Goal: Information Seeking & Learning: Check status

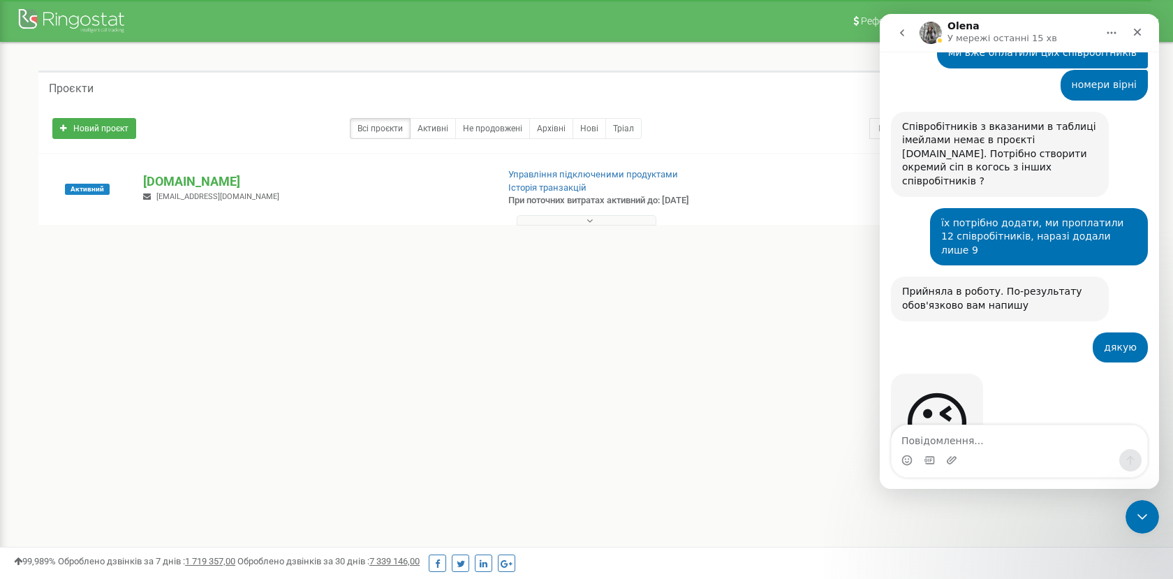
scroll to position [5748, 0]
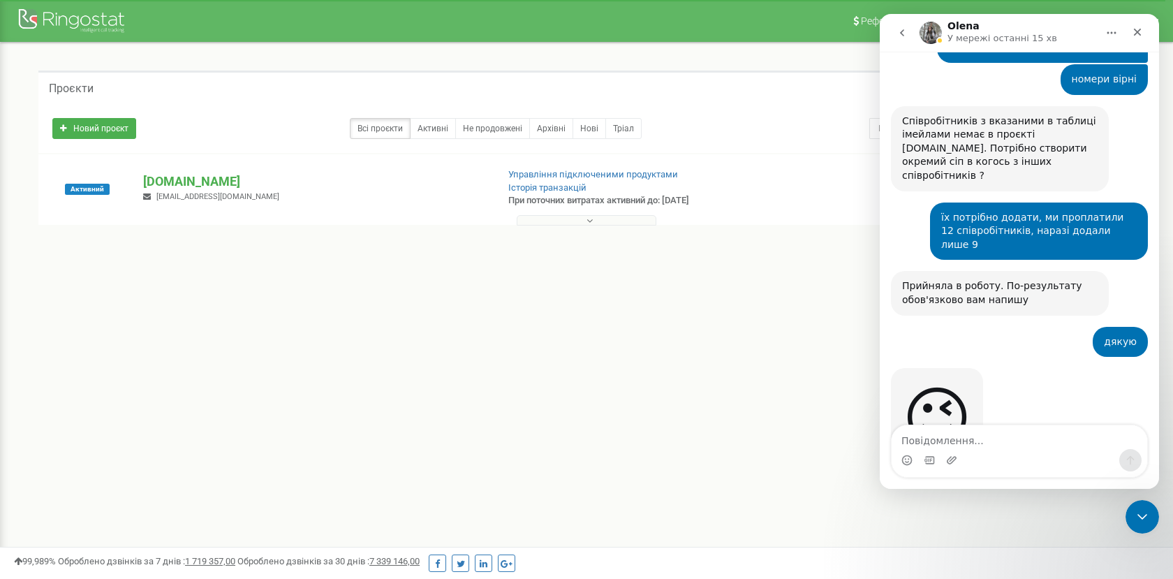
drag, startPoint x: 945, startPoint y: 244, endPoint x: 1030, endPoint y: 284, distance: 94.0
click at [1031, 470] on div "Дякую за очікування) ​ Додала співробітників та номери у проєкт. Дані для входу…" at bounding box center [1000, 572] width 196 height 205
click at [1030, 470] on div "Дякую за очікування) ​ Додала співробітників та номери у проєкт. Дані для входу…" at bounding box center [1000, 572] width 196 height 205
drag, startPoint x: 899, startPoint y: 312, endPoint x: 1034, endPoint y: 383, distance: 151.5
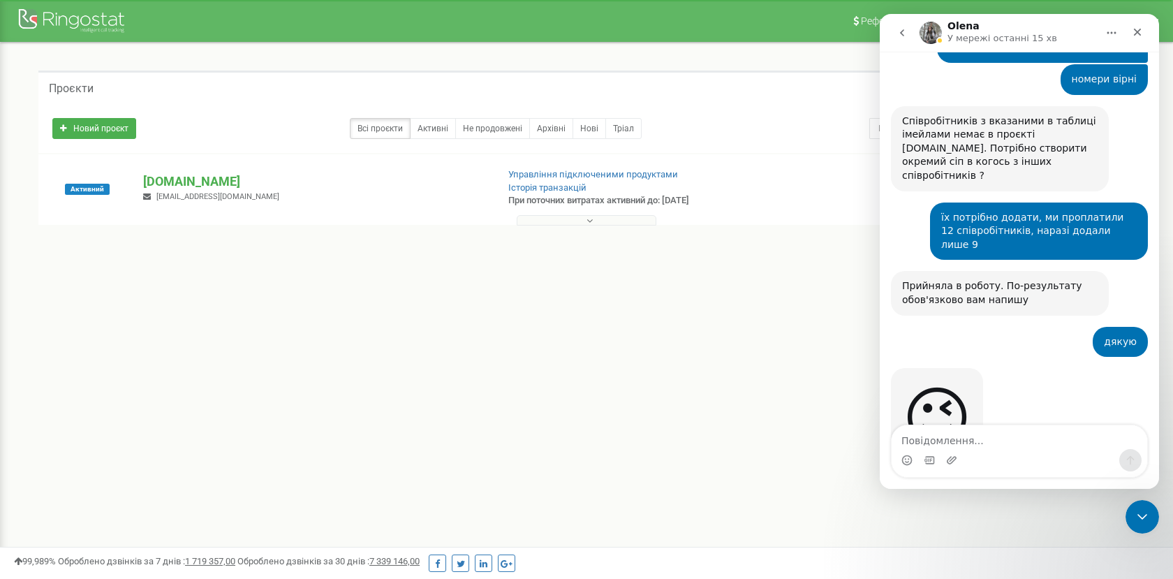
click at [1034, 462] on div "Дякую за очікування) ​ Додала співробітників та номери у проєкт. Дані для входу…" at bounding box center [1000, 573] width 218 height 222
click at [1034, 470] on div "Дякую за очікування) ​ Додала співробітників та номери у проєкт. Дані для входу…" at bounding box center [1000, 572] width 196 height 205
click at [930, 453] on div "Месенджер Intercom" at bounding box center [929, 460] width 11 height 22
click at [929, 448] on textarea "Повідомлення..." at bounding box center [1020, 437] width 256 height 24
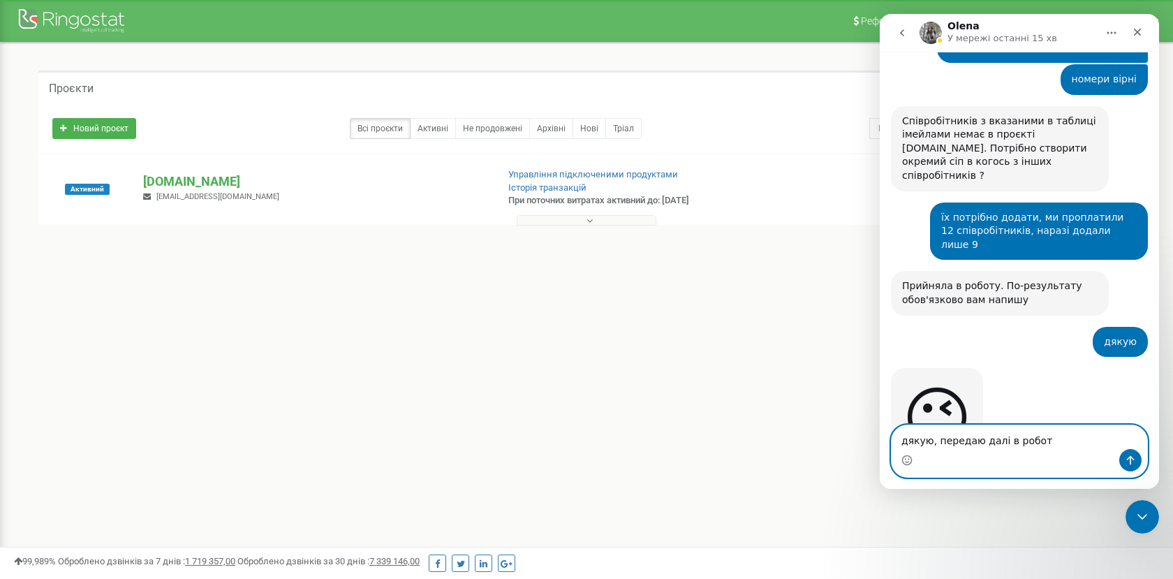
type textarea "дякую, передаю далі в роботу"
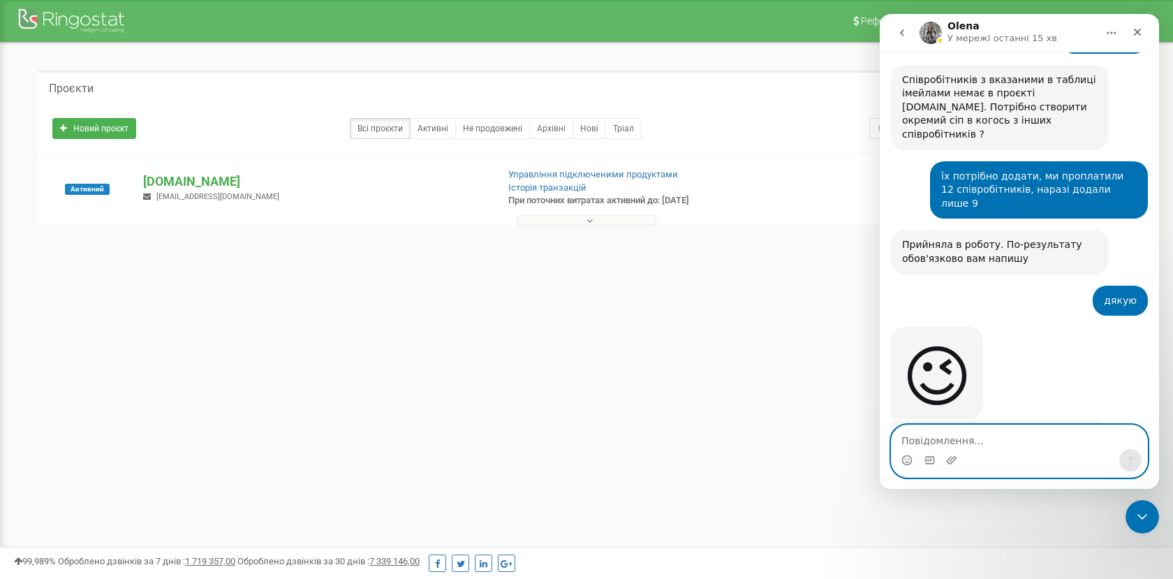
scroll to position [5790, 0]
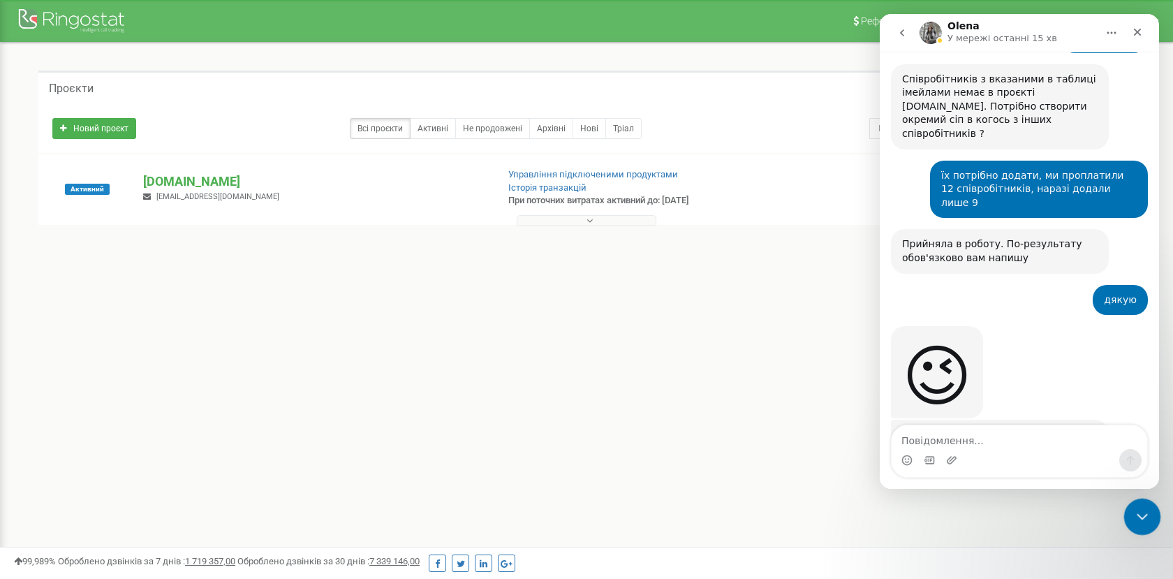
drag, startPoint x: 1142, startPoint y: 517, endPoint x: 1828, endPoint y: 552, distance: 686.6
click at [1143, 519] on icon "Закрити програму для спілкування Intercom" at bounding box center [1140, 514] width 17 height 17
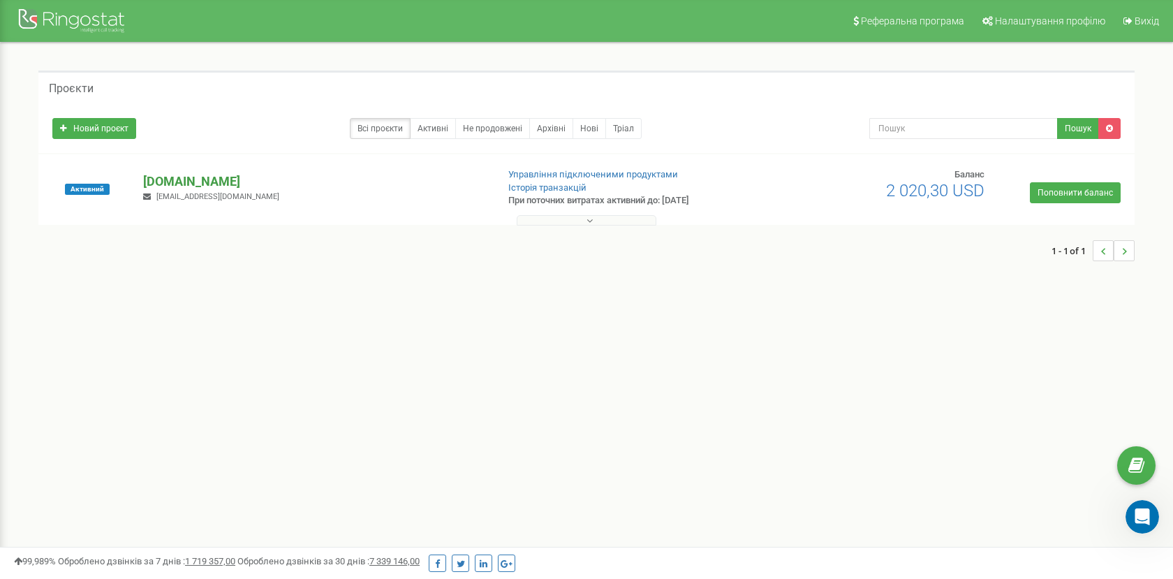
click at [177, 183] on p "[DOMAIN_NAME]" at bounding box center [314, 181] width 342 height 18
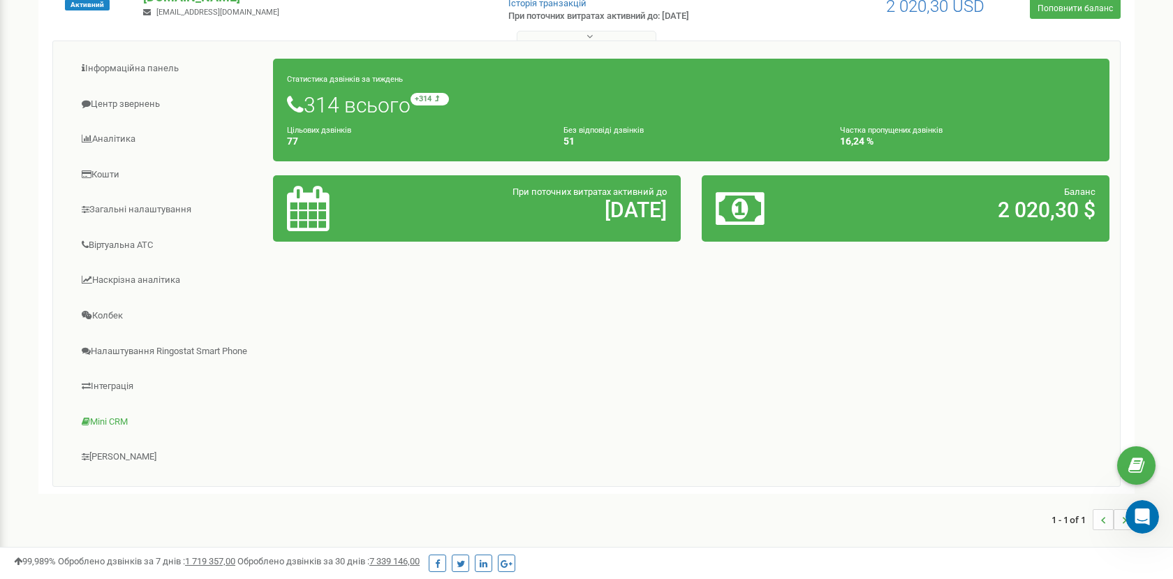
scroll to position [176, 0]
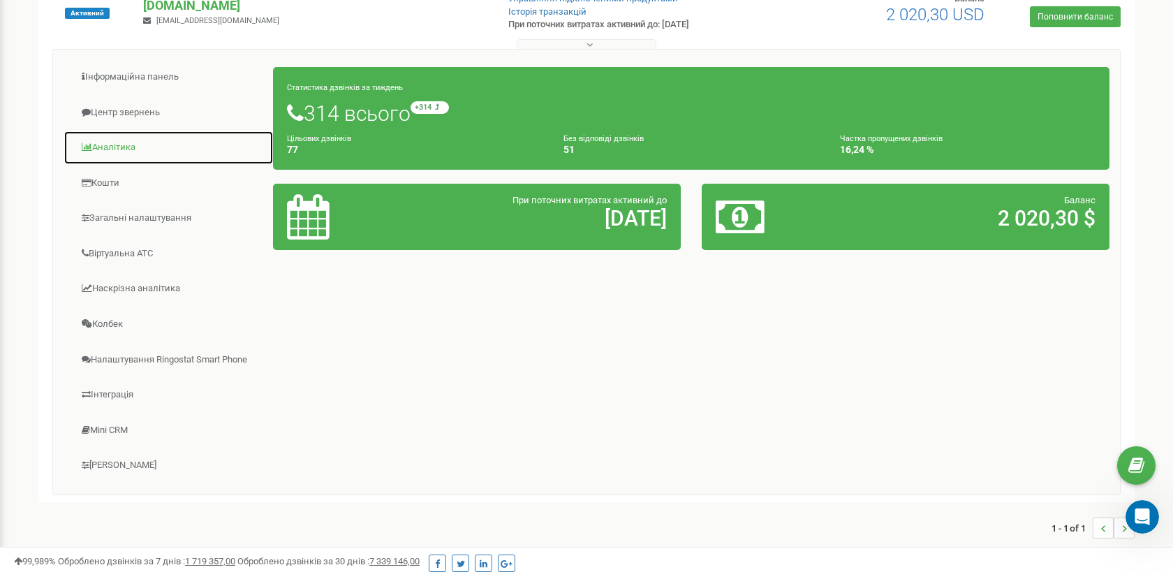
click at [115, 145] on link "Аналiтика" at bounding box center [169, 148] width 210 height 34
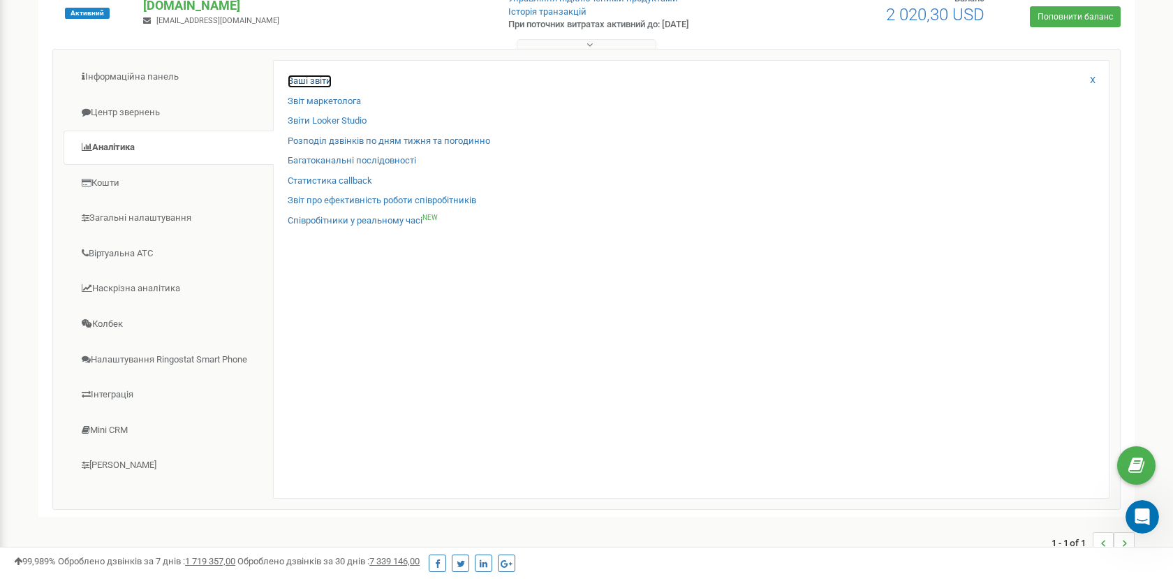
click at [309, 81] on link "Ваші звіти" at bounding box center [310, 81] width 44 height 13
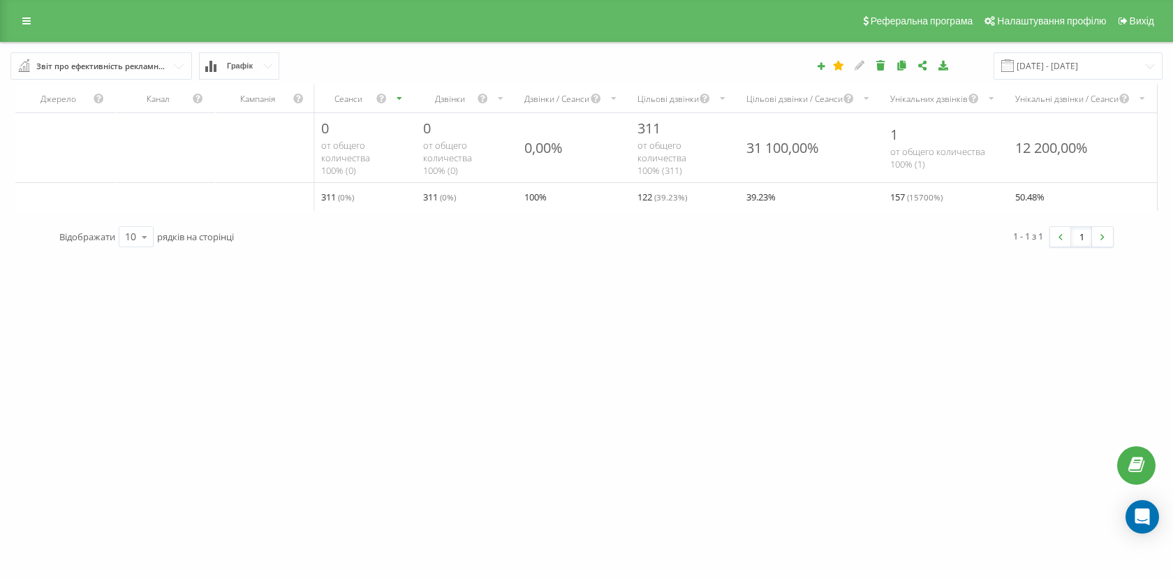
click at [142, 61] on div "Звіт про ефективність рекламних кампаній" at bounding box center [101, 66] width 131 height 15
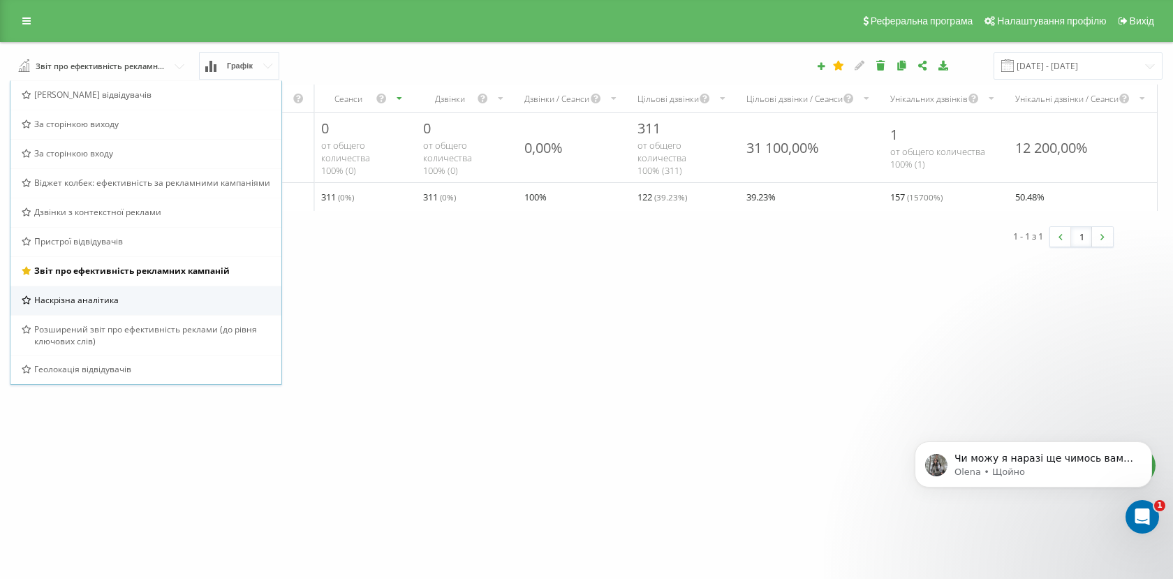
click at [89, 297] on span "Наскрізна аналітика" at bounding box center [76, 300] width 84 height 12
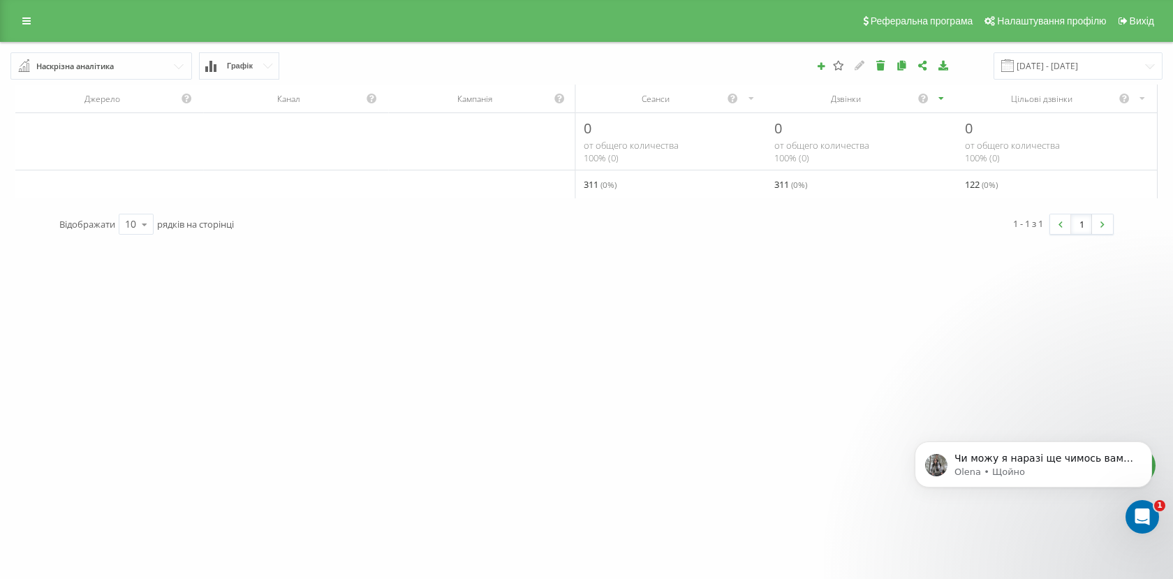
click at [130, 63] on input "text" at bounding box center [102, 65] width 180 height 25
click at [31, 19] on link at bounding box center [26, 21] width 25 height 20
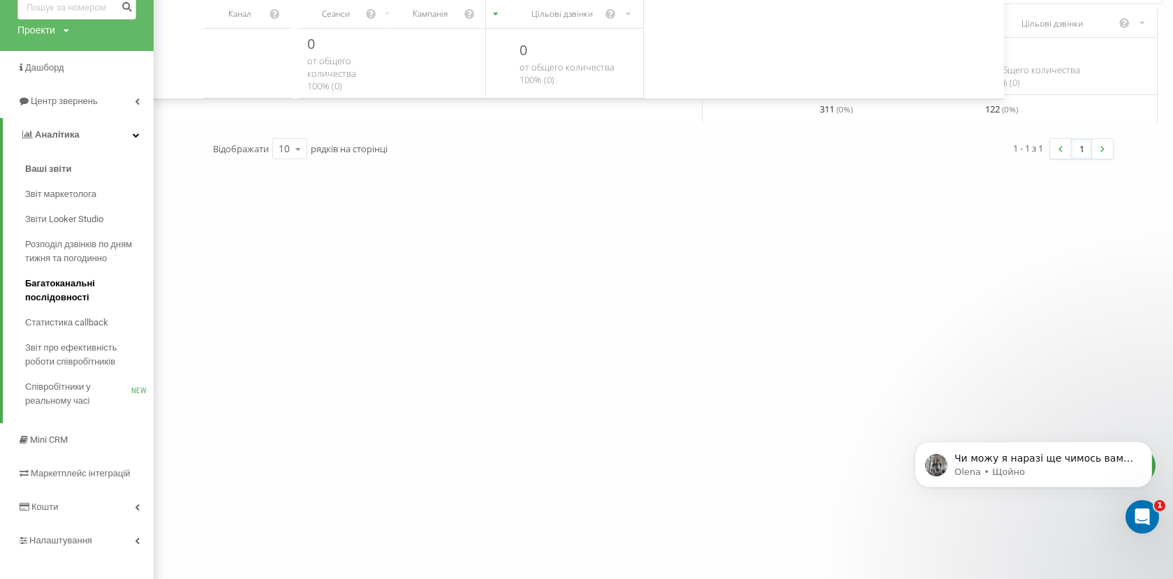
scroll to position [89, 0]
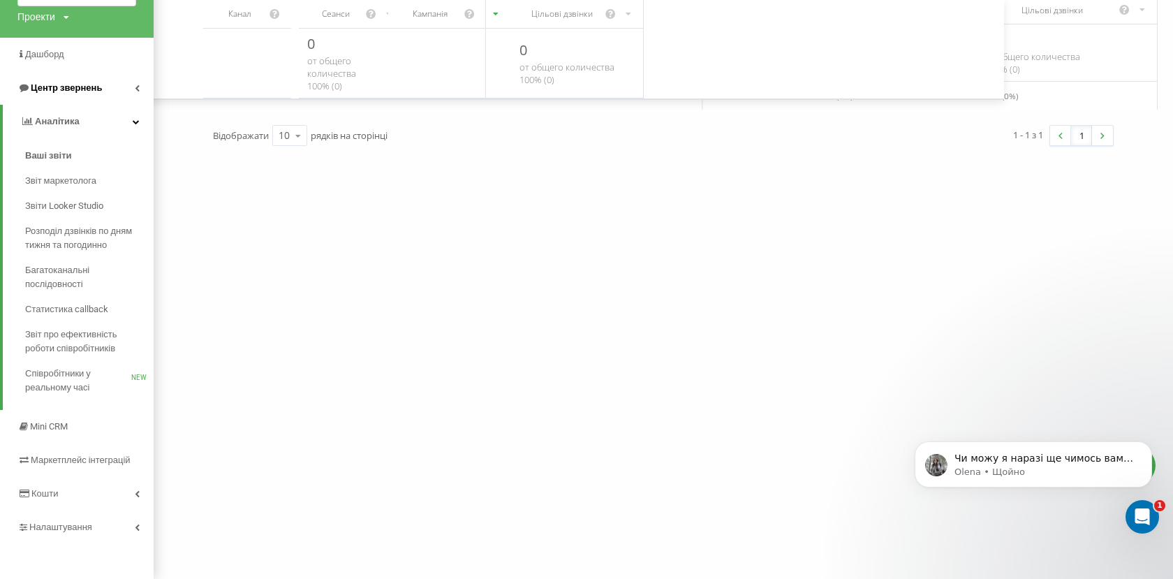
click at [126, 89] on link "Центр звернень" at bounding box center [77, 88] width 154 height 34
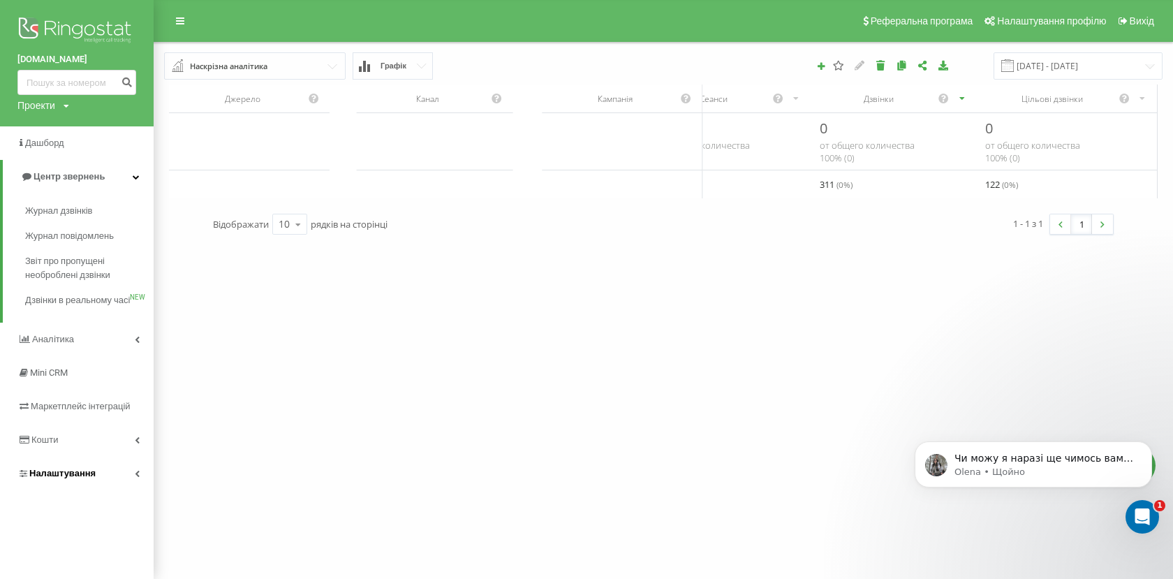
click at [135, 477] on icon at bounding box center [137, 473] width 5 height 7
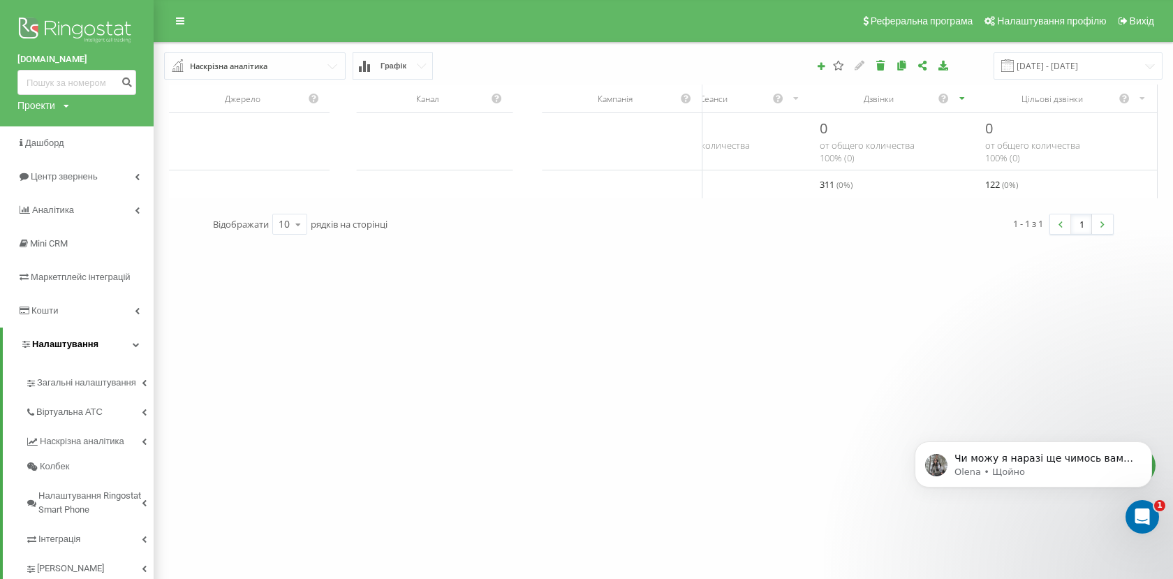
scroll to position [38, 0]
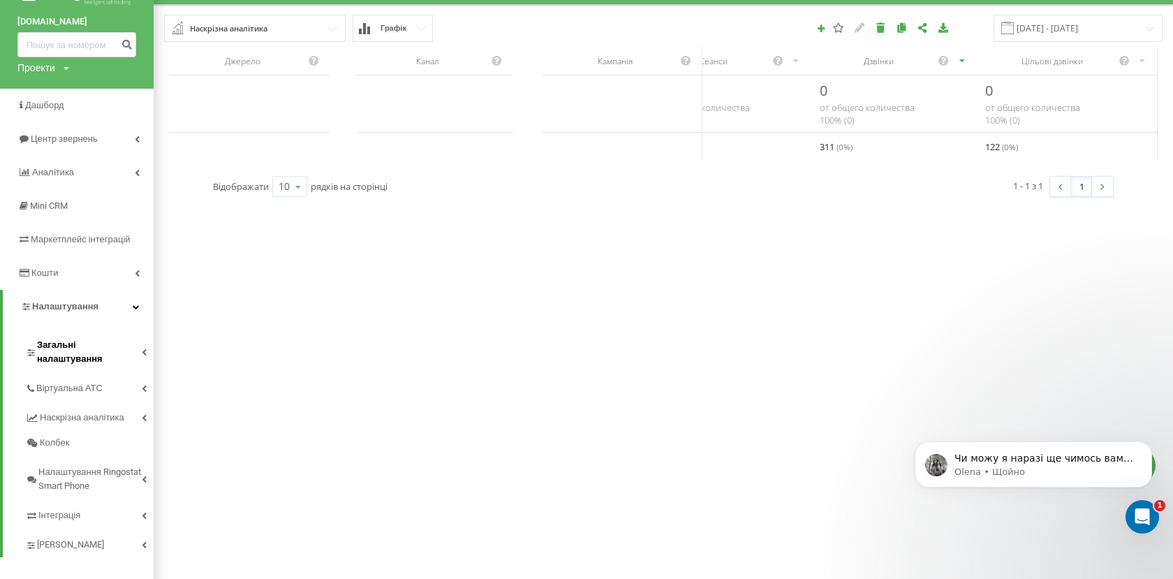
click at [142, 348] on icon at bounding box center [144, 351] width 5 height 7
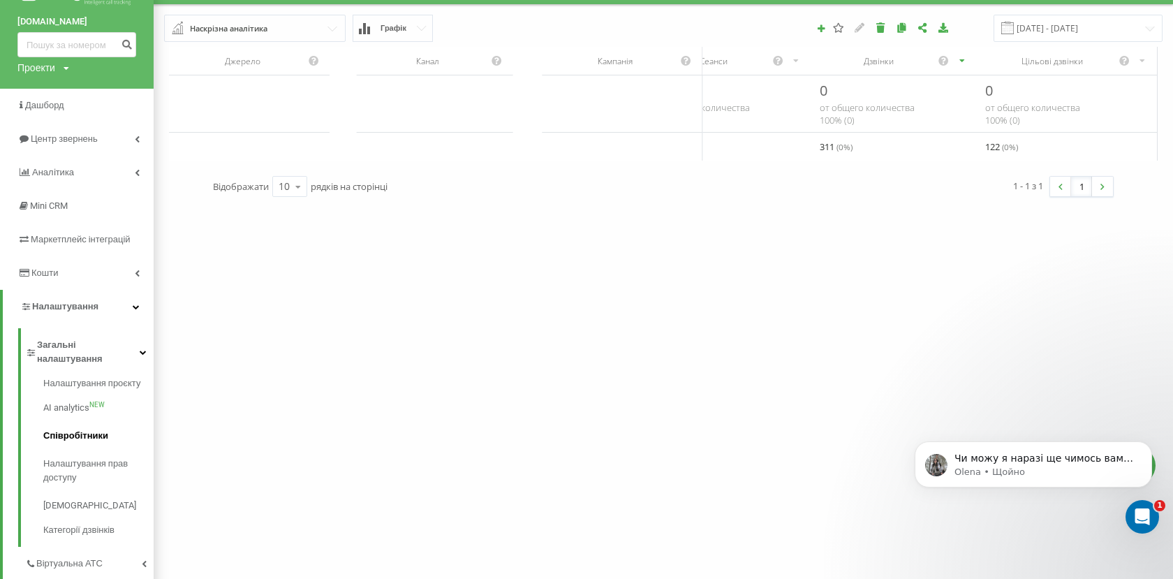
click at [94, 429] on span "Співробітники" at bounding box center [75, 436] width 65 height 14
